Goal: Information Seeking & Learning: Understand process/instructions

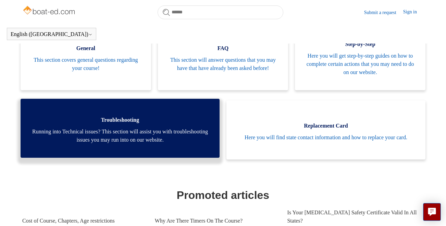
click at [147, 133] on link "Troubleshooting Running into Technical issues? This section will assist you wit…" at bounding box center [120, 128] width 199 height 59
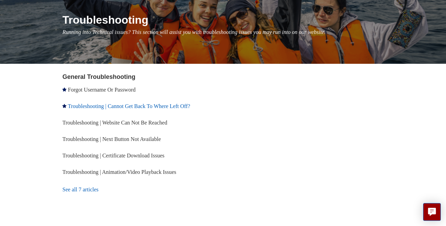
scroll to position [86, 0]
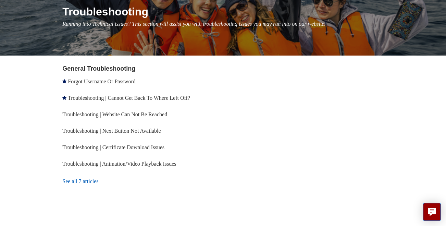
click at [95, 183] on link "See all 7 articles" at bounding box center [143, 181] width 163 height 18
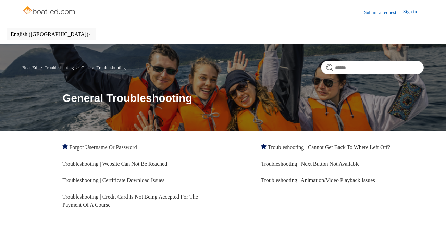
scroll to position [23, 0]
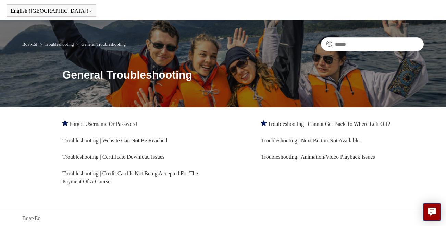
click at [282, 144] on li "Troubleshooting | Next Button Not Available" at bounding box center [342, 140] width 163 height 16
click at [282, 142] on link "Troubleshooting | Next Button Not Available" at bounding box center [310, 140] width 98 height 6
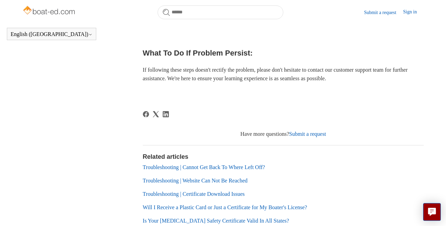
scroll to position [403, 0]
